Goal: Information Seeking & Learning: Learn about a topic

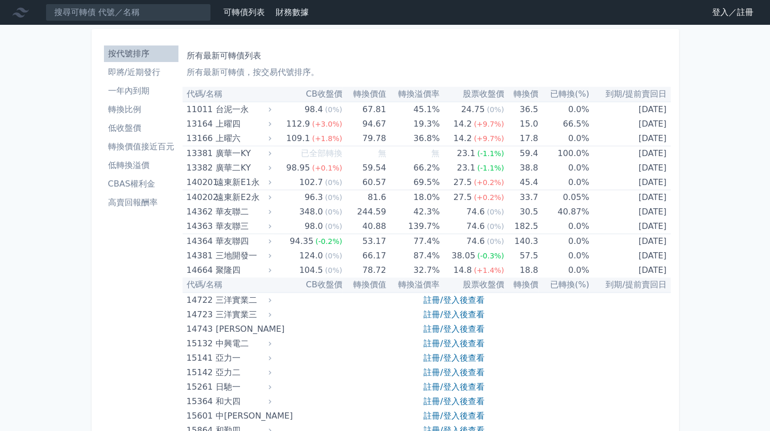
click at [142, 131] on li "低收盤價" at bounding box center [141, 128] width 74 height 12
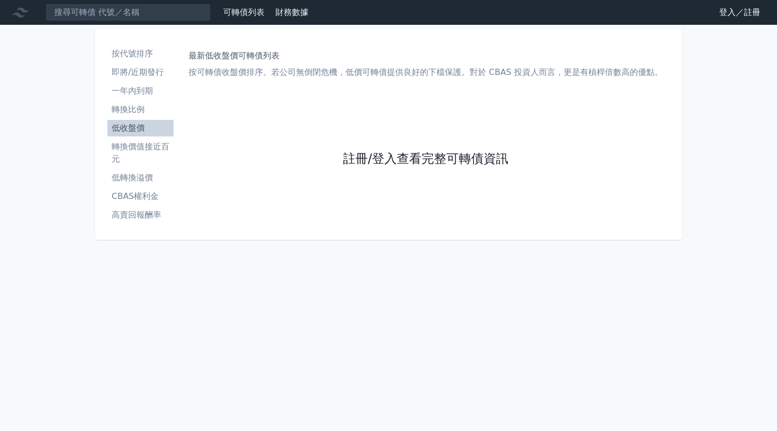
click at [372, 160] on link "註冊/登入查看完整可轉債資訊" at bounding box center [425, 159] width 165 height 17
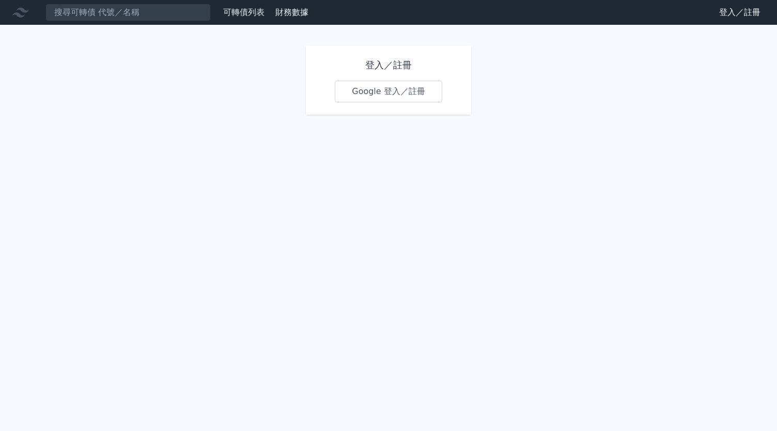
click at [384, 93] on link "Google 登入／註冊" at bounding box center [388, 92] width 107 height 22
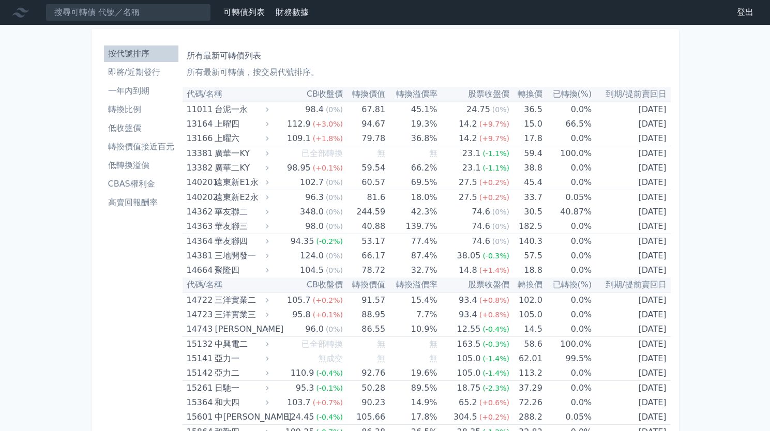
click at [128, 128] on li "低收盤價" at bounding box center [141, 128] width 74 height 12
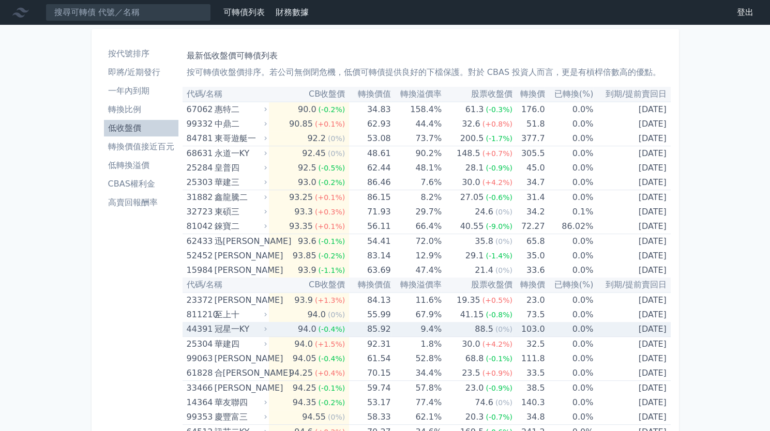
scroll to position [258, 0]
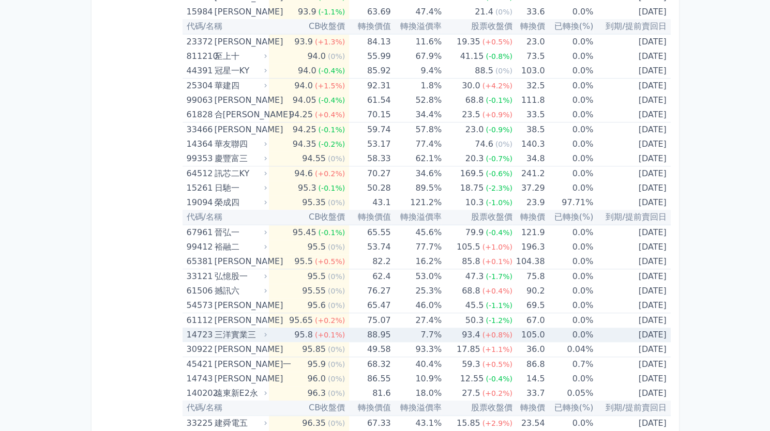
click at [421, 335] on td "7.7%" at bounding box center [416, 335] width 51 height 14
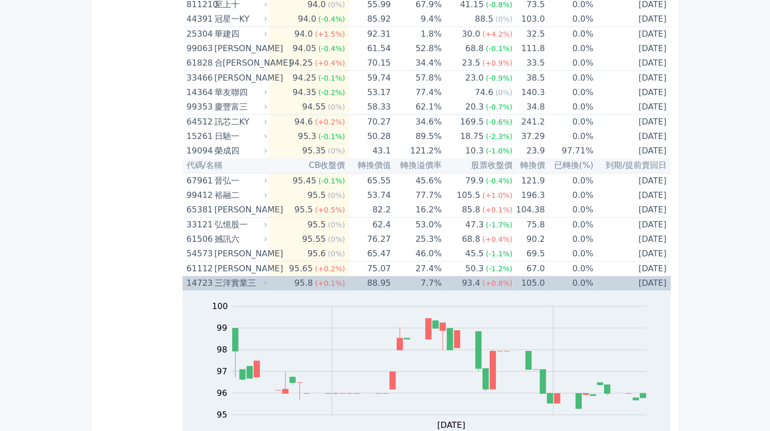
scroll to position [517, 0]
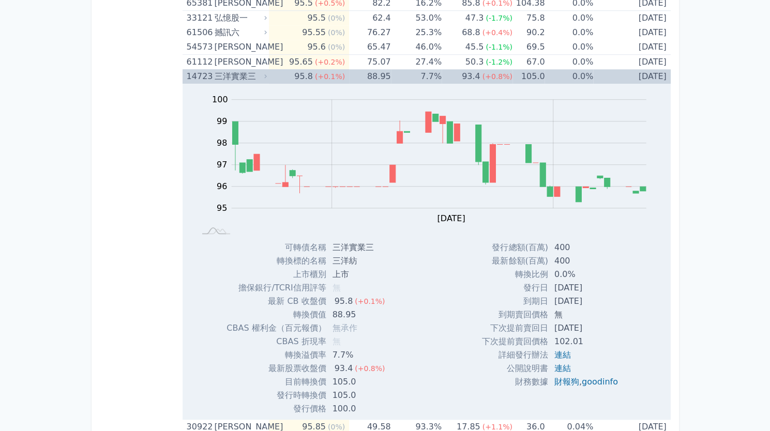
click at [344, 75] on td "95.8 (+0.1%)" at bounding box center [309, 76] width 80 height 14
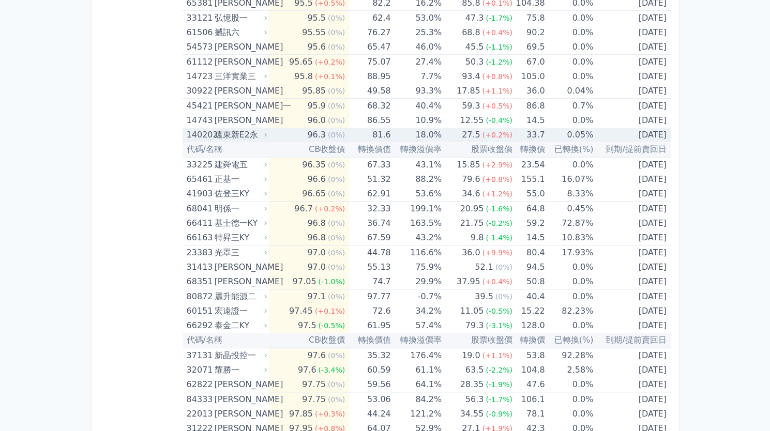
click at [364, 128] on td "81.6" at bounding box center [370, 135] width 42 height 14
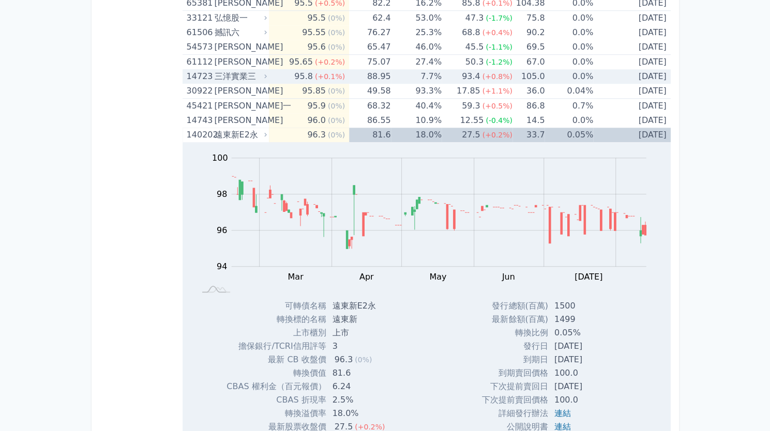
click at [344, 74] on td "95.8 (+0.1%)" at bounding box center [309, 76] width 80 height 14
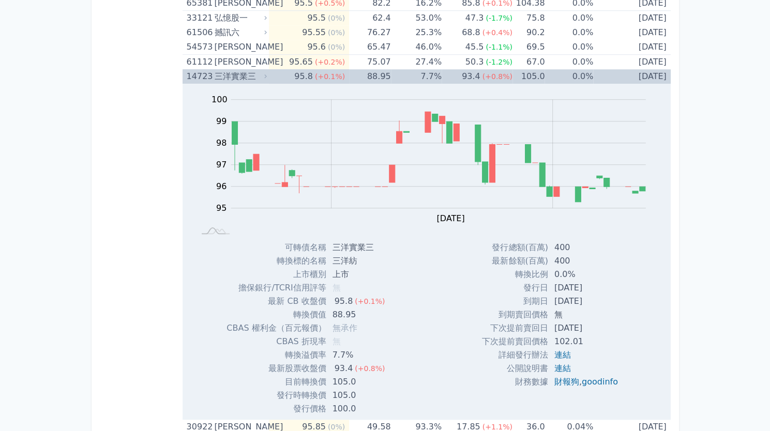
click at [344, 74] on td "95.8 (+0.1%)" at bounding box center [309, 76] width 80 height 14
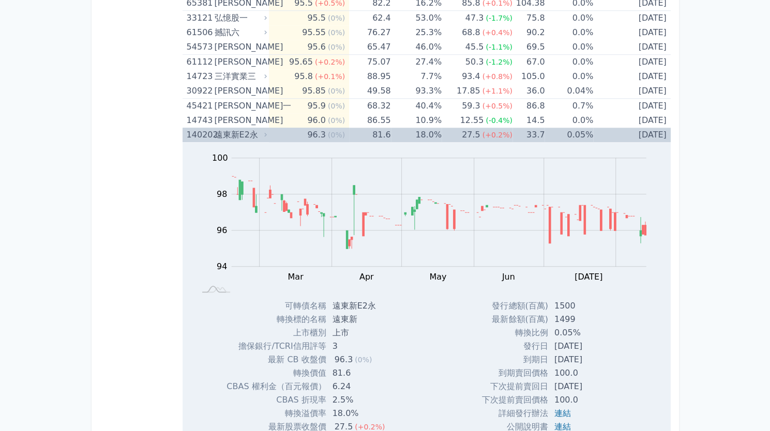
click at [345, 137] on td "96.3 (0%)" at bounding box center [309, 135] width 80 height 14
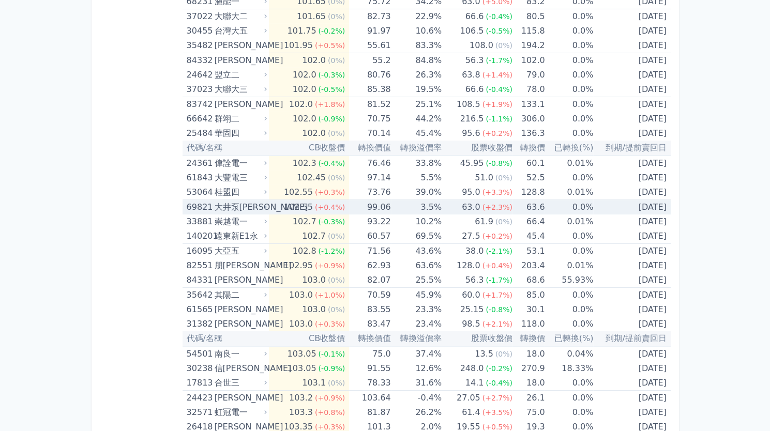
scroll to position [2045, 0]
click at [430, 202] on td "3.5%" at bounding box center [416, 206] width 51 height 15
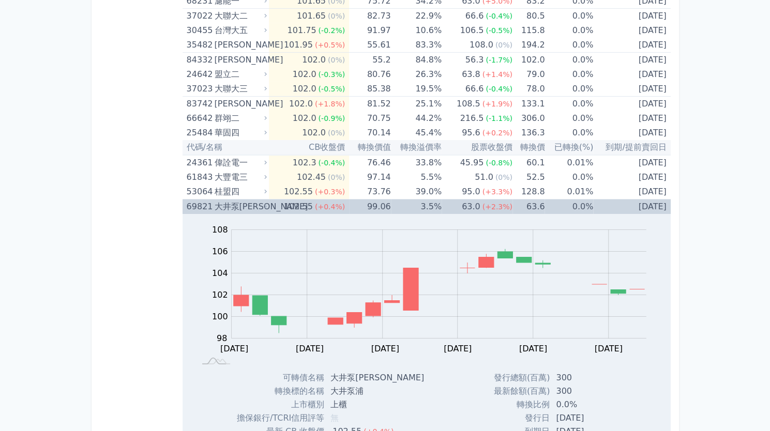
click at [427, 202] on td "3.5%" at bounding box center [416, 206] width 51 height 15
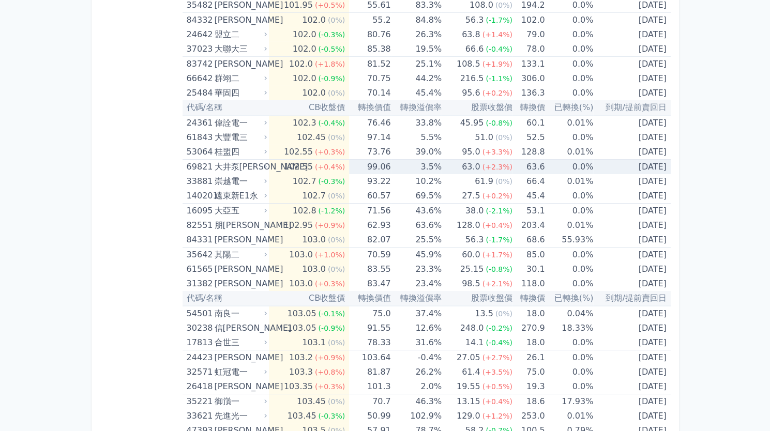
scroll to position [2085, 0]
click at [426, 161] on td "3.5%" at bounding box center [416, 166] width 51 height 15
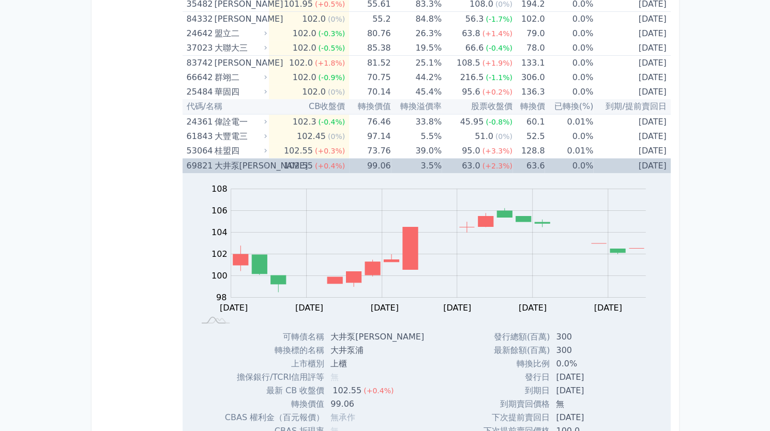
click at [426, 161] on td "3.5%" at bounding box center [416, 166] width 51 height 15
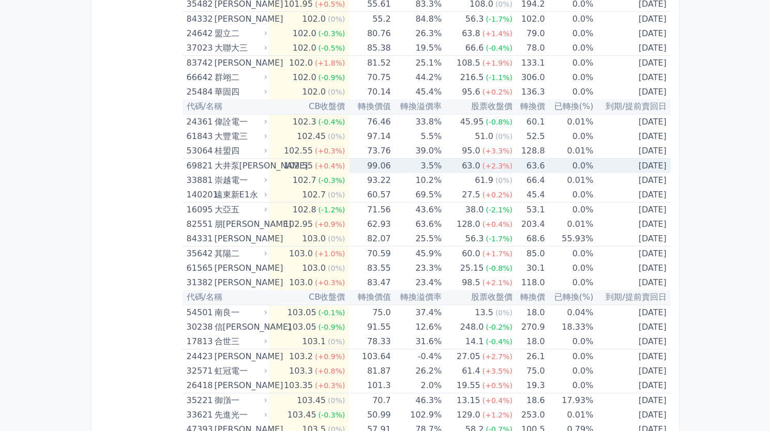
click at [426, 161] on td "3.5%" at bounding box center [416, 166] width 51 height 15
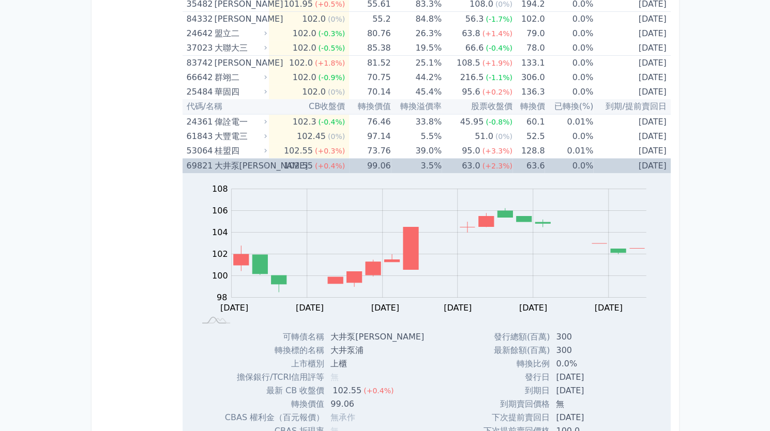
click at [426, 161] on td "3.5%" at bounding box center [416, 166] width 51 height 15
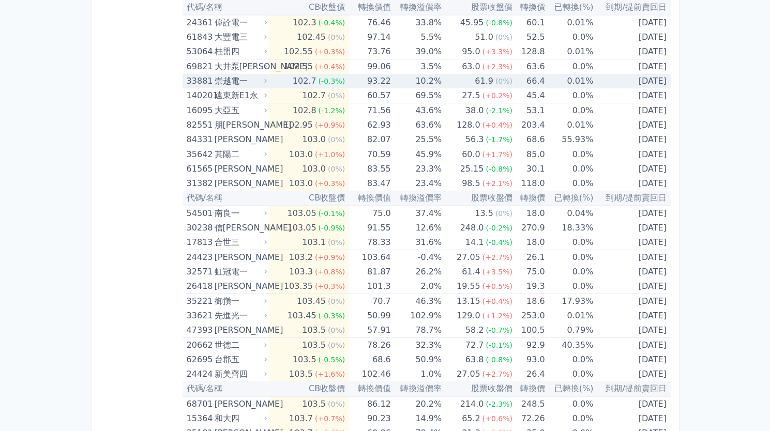
scroll to position [2187, 0]
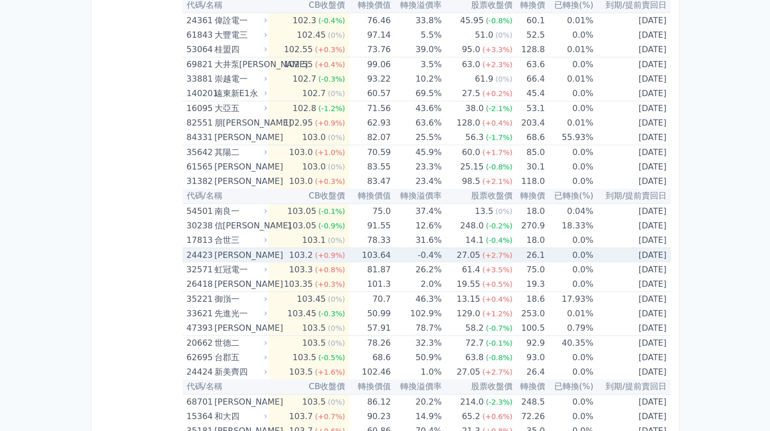
click at [417, 251] on td "-0.4%" at bounding box center [416, 255] width 51 height 15
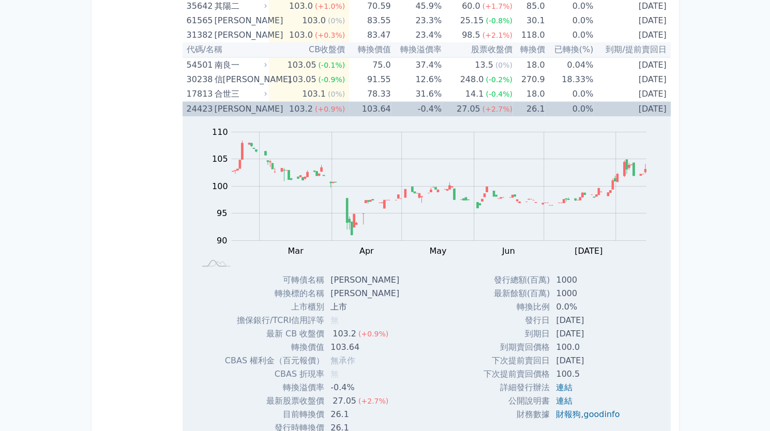
scroll to position [2334, 0]
click at [398, 101] on td "-0.4%" at bounding box center [416, 107] width 51 height 15
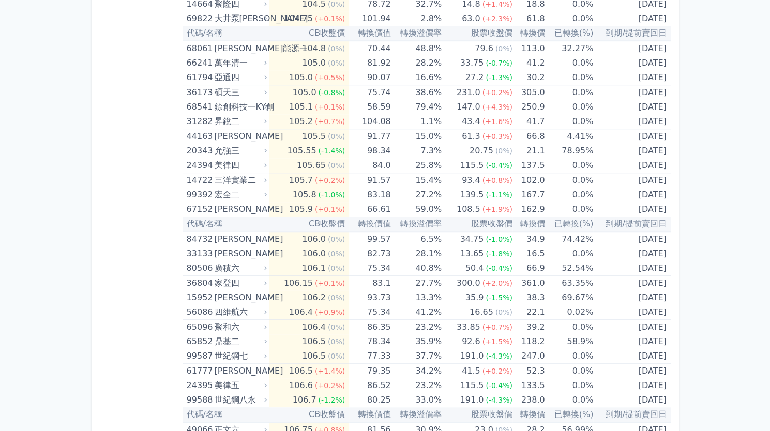
scroll to position [2731, 0]
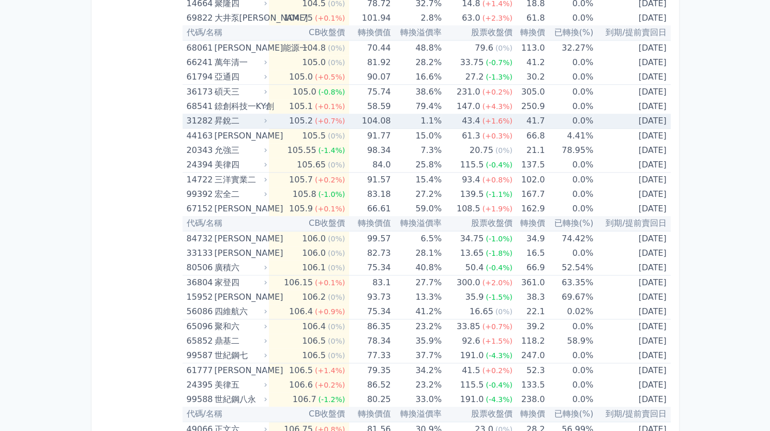
click at [257, 114] on div "昇銳二" at bounding box center [239, 121] width 51 height 14
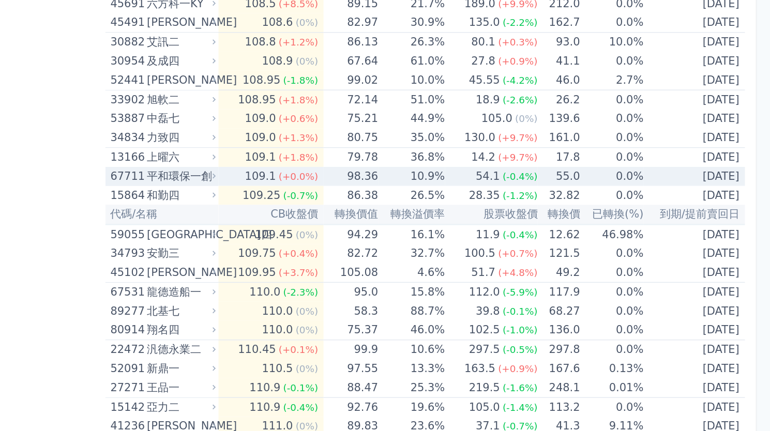
scroll to position [3609, 0]
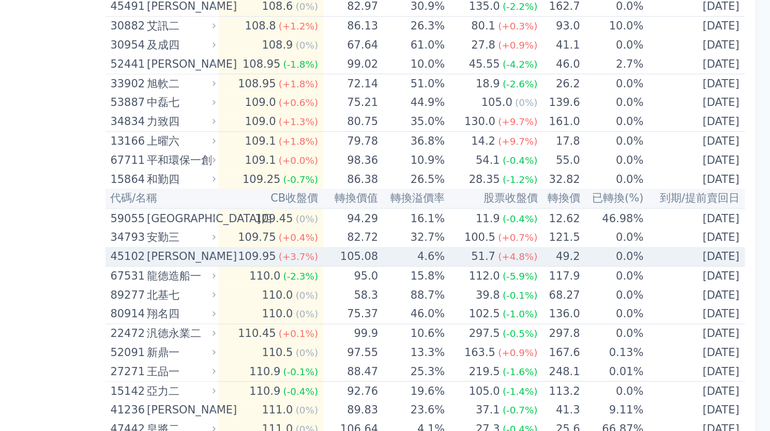
click at [372, 290] on td "105.08" at bounding box center [370, 297] width 42 height 15
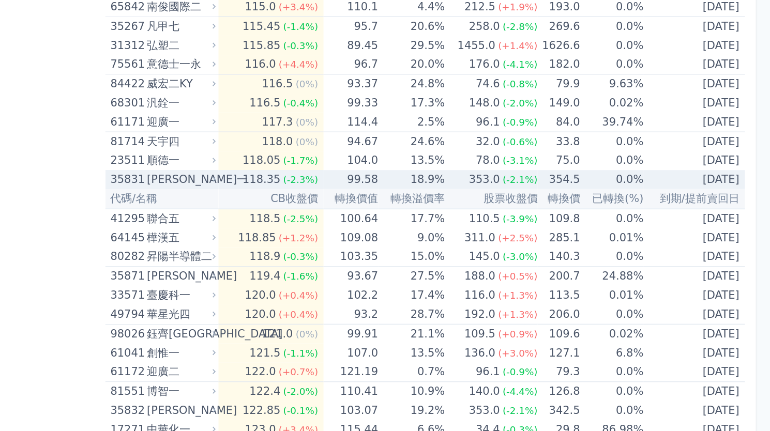
scroll to position [4613, 0]
